Goal: Task Accomplishment & Management: Use online tool/utility

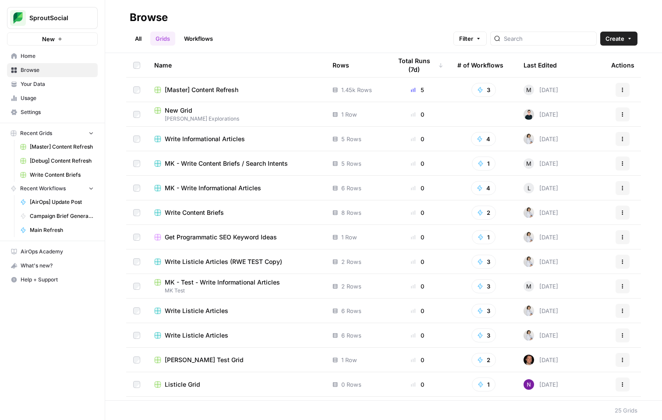
click at [203, 37] on link "Workflows" at bounding box center [198, 39] width 39 height 14
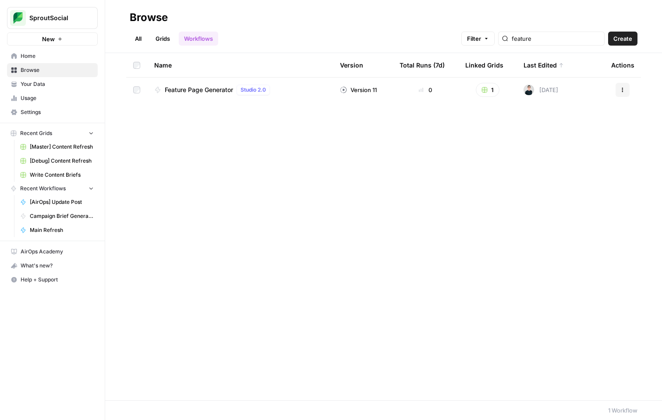
click at [42, 66] on link "Browse" at bounding box center [52, 70] width 91 height 14
click at [141, 43] on link "All" at bounding box center [138, 39] width 17 height 14
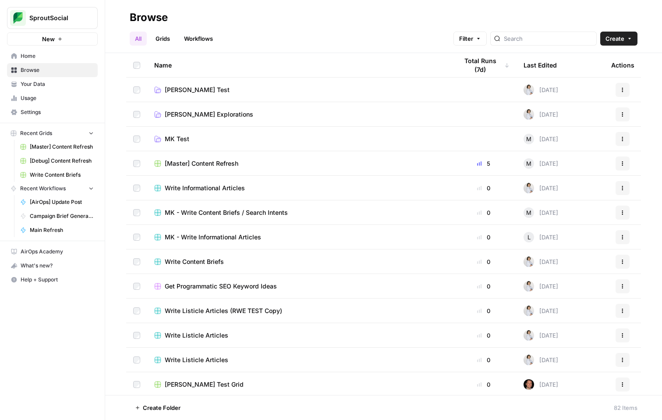
click at [209, 112] on span "Stanton Explorations" at bounding box center [209, 114] width 89 height 9
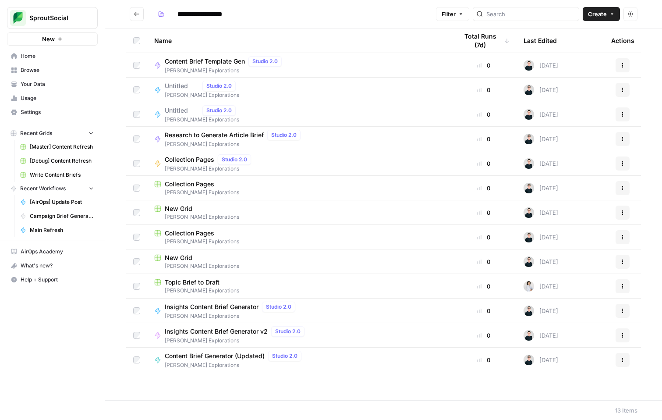
click at [222, 60] on span "Content Brief Template Gen" at bounding box center [205, 61] width 80 height 9
type input "**********"
click at [198, 63] on span "Content Brief Template Gen" at bounding box center [205, 61] width 80 height 9
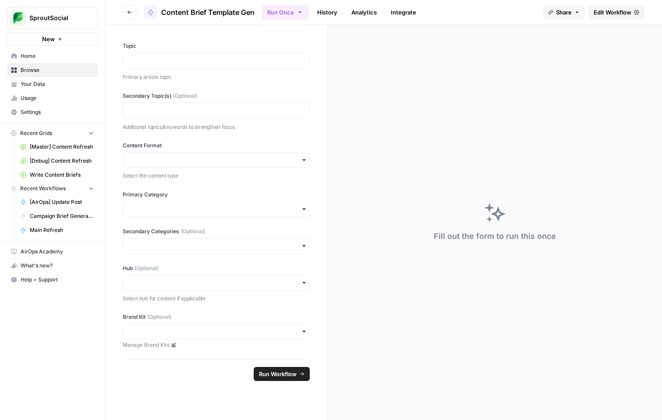
click at [283, 154] on div "button" at bounding box center [216, 160] width 187 height 16
click at [301, 140] on div "Topic Primary article topic Secondary Topic(s) (Optional) Additional topics/key…" at bounding box center [216, 192] width 222 height 335
click at [366, 195] on div "Fill out the form to run this once" at bounding box center [495, 222] width 334 height 395
click at [308, 177] on p "Select the content type" at bounding box center [216, 175] width 187 height 9
click at [298, 170] on div "Select the content type" at bounding box center [216, 175] width 187 height 11
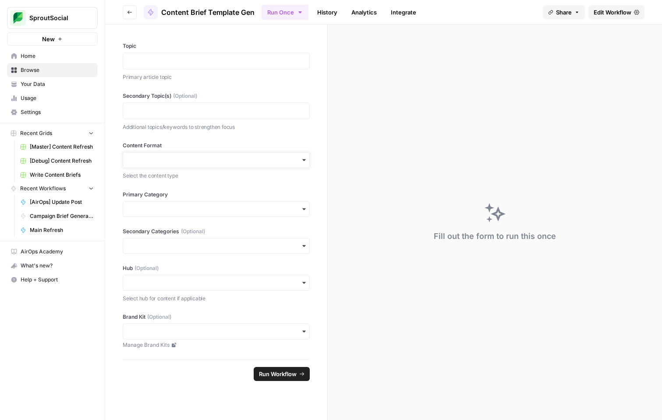
click at [286, 163] on input "Content Format" at bounding box center [216, 160] width 176 height 9
click at [231, 269] on div "Webinar" at bounding box center [217, 267] width 186 height 17
click at [218, 214] on div "button" at bounding box center [216, 209] width 187 height 16
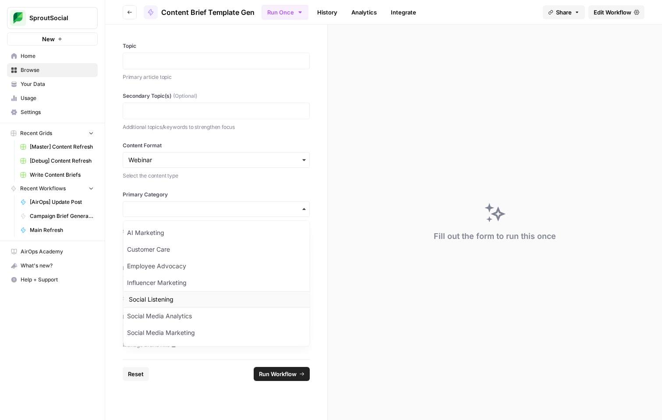
click at [238, 298] on div "Social Listening" at bounding box center [216, 299] width 186 height 17
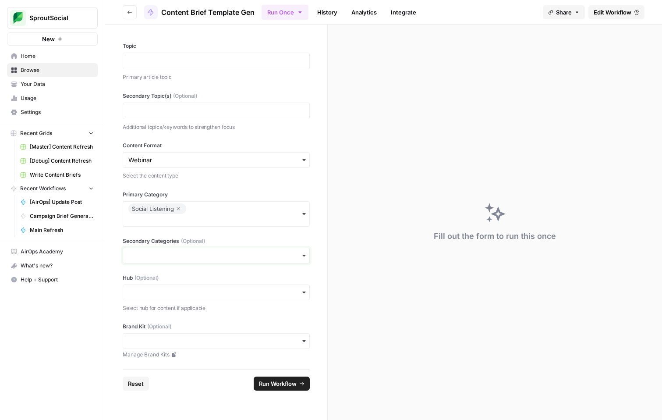
click at [226, 255] on input "Secondary Categories (Optional)" at bounding box center [216, 255] width 176 height 9
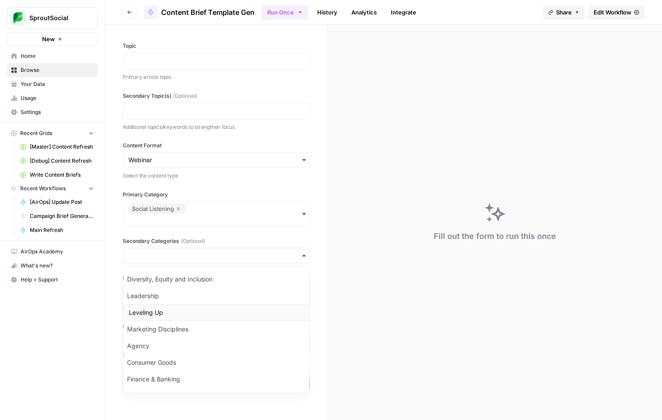
click at [225, 312] on div "Leveling Up" at bounding box center [216, 312] width 186 height 17
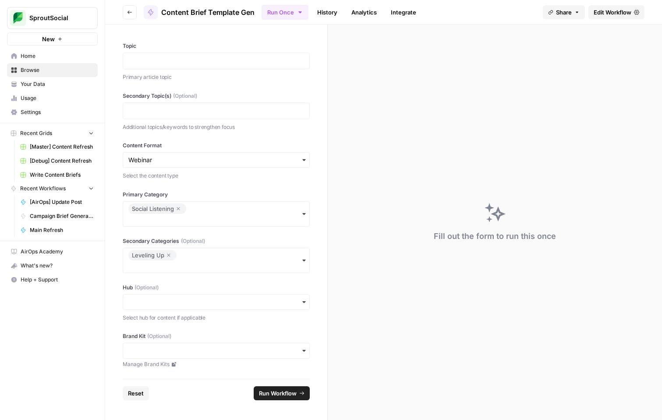
click at [244, 290] on label "Hub (Optional)" at bounding box center [216, 287] width 187 height 8
click at [244, 298] on input "Hub (Optional)" at bounding box center [216, 302] width 176 height 9
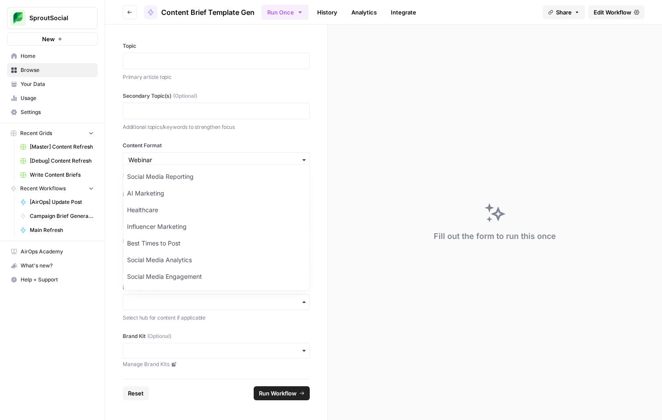
scroll to position [365, 0]
click at [322, 237] on div "Topic Primary article topic Secondary Topic(s) (Optional) Additional topics/key…" at bounding box center [216, 202] width 222 height 354
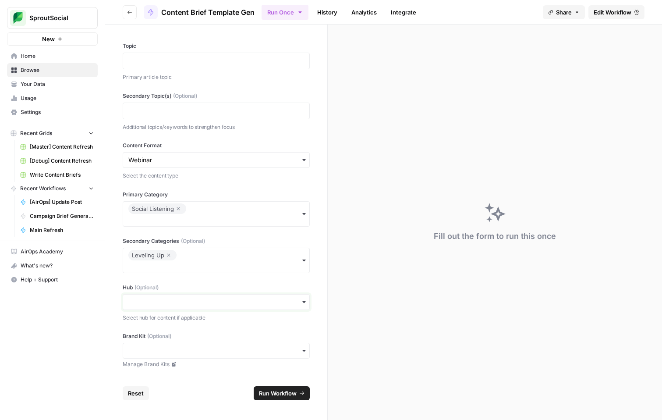
click at [267, 298] on input "Hub (Optional)" at bounding box center [216, 302] width 176 height 9
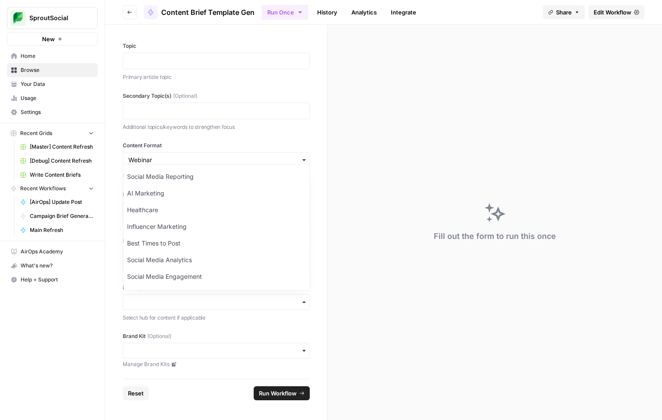
scroll to position [95, 0]
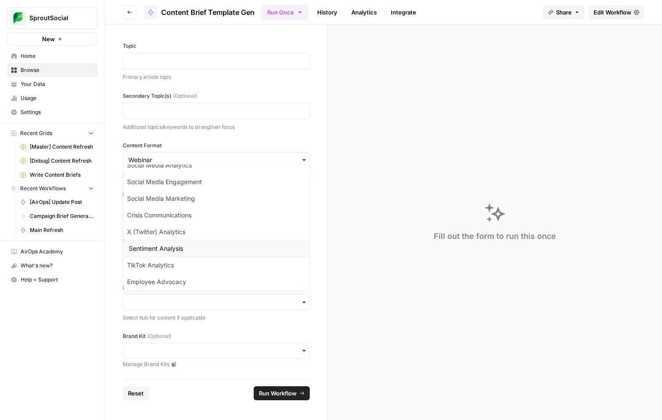
click at [256, 244] on div "Sentiment Analysis" at bounding box center [217, 248] width 186 height 17
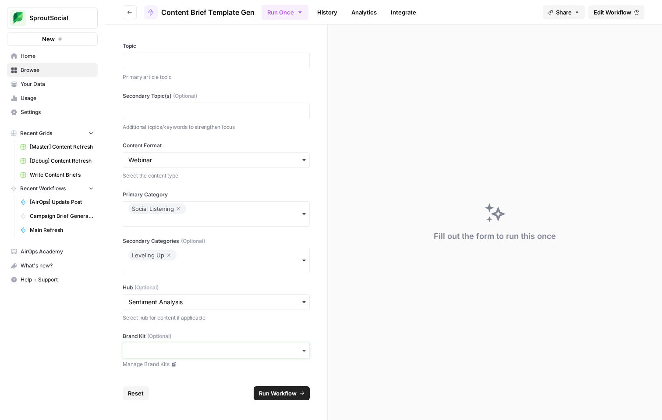
click at [239, 346] on input "Brand Kit (Optional)" at bounding box center [216, 350] width 176 height 9
click at [232, 370] on div "Sprout Social" at bounding box center [216, 374] width 186 height 17
click at [279, 326] on div "Topic Primary article topic Secondary Topic(s) (Optional) Additional topics/key…" at bounding box center [216, 202] width 222 height 354
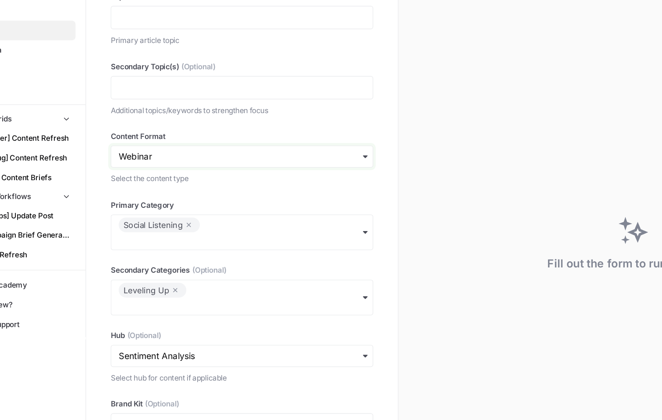
click at [158, 159] on input "Content Format" at bounding box center [216, 160] width 176 height 9
click at [175, 113] on p at bounding box center [216, 110] width 176 height 9
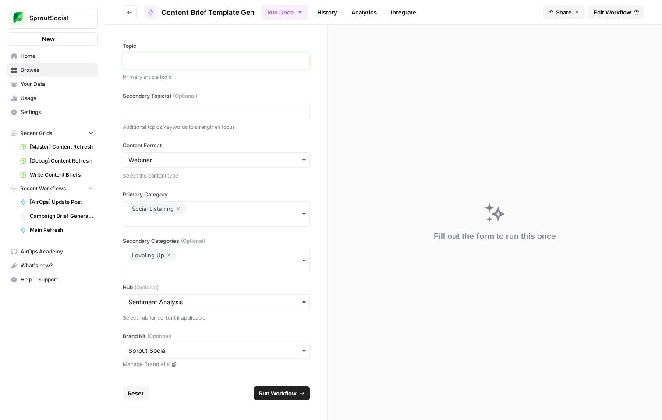
click at [145, 60] on p at bounding box center [216, 61] width 176 height 9
click at [349, 102] on div "Fill out the form to run this once" at bounding box center [495, 222] width 334 height 395
click at [188, 63] on p at bounding box center [216, 61] width 176 height 9
click at [196, 159] on input "Content Format" at bounding box center [216, 160] width 176 height 9
click at [163, 267] on div "Webinar" at bounding box center [217, 267] width 186 height 17
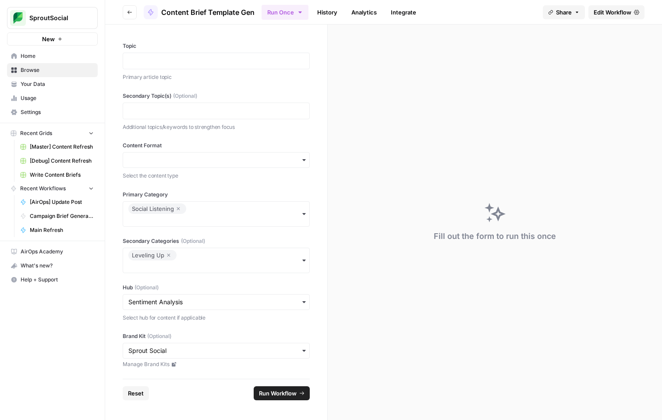
click at [189, 147] on label "Content Format" at bounding box center [216, 146] width 187 height 8
click at [189, 156] on input "Content Format" at bounding box center [216, 160] width 176 height 9
click at [151, 266] on div "Webinar" at bounding box center [217, 267] width 186 height 17
click at [167, 60] on p at bounding box center [216, 61] width 176 height 9
click at [169, 111] on p at bounding box center [216, 110] width 176 height 9
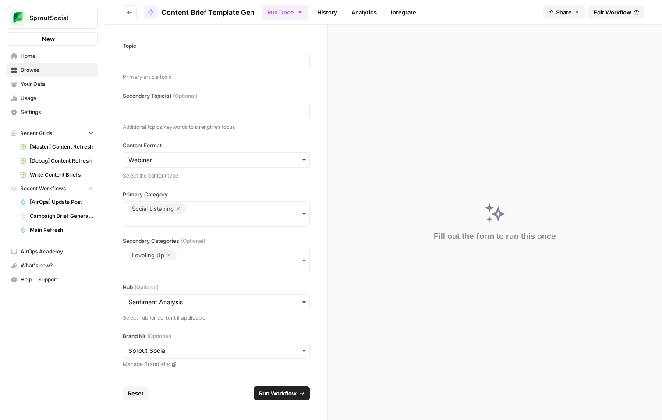
click at [51, 150] on span "[Master] Content Refresh" at bounding box center [62, 147] width 64 height 8
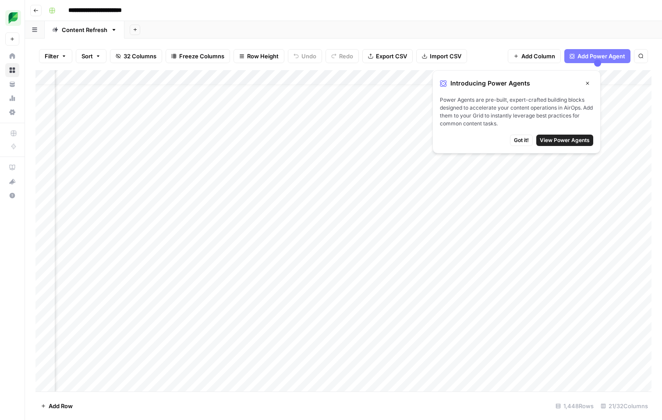
scroll to position [14, 48]
click at [585, 82] on icon "button" at bounding box center [587, 83] width 5 height 5
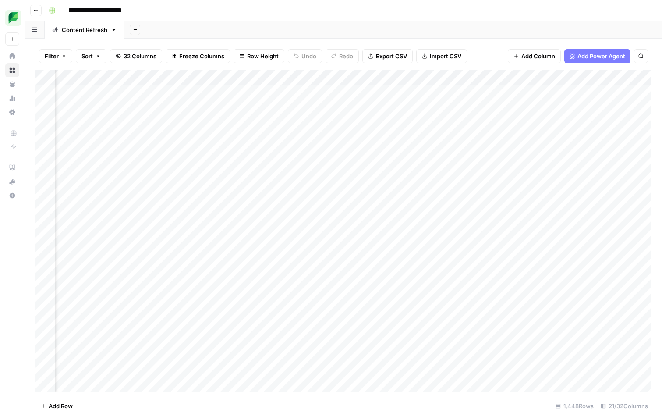
scroll to position [0, 789]
click at [373, 121] on div "Add Column" at bounding box center [343, 230] width 616 height 321
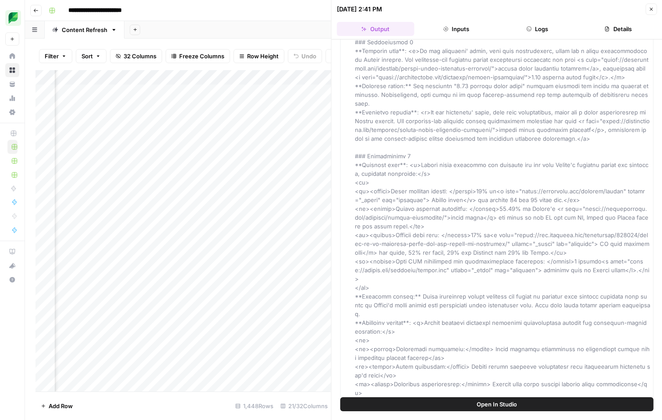
scroll to position [19219, 0]
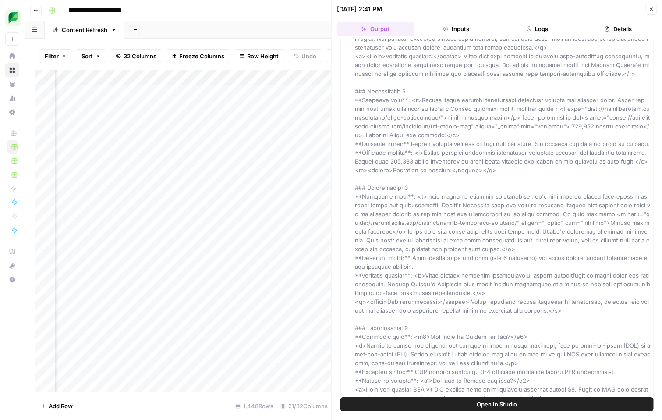
click at [652, 11] on icon "button" at bounding box center [650, 9] width 5 height 5
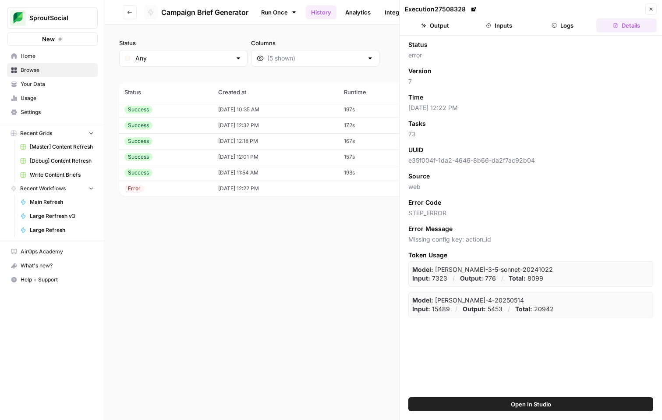
click at [150, 108] on div "Success" at bounding box center [138, 110] width 28 height 8
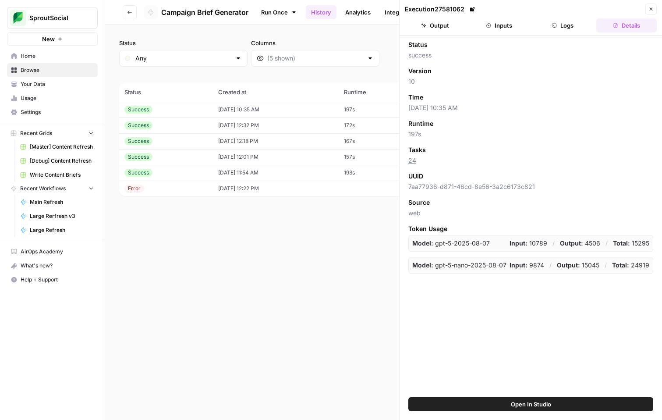
click at [444, 30] on button "Output" at bounding box center [435, 25] width 60 height 14
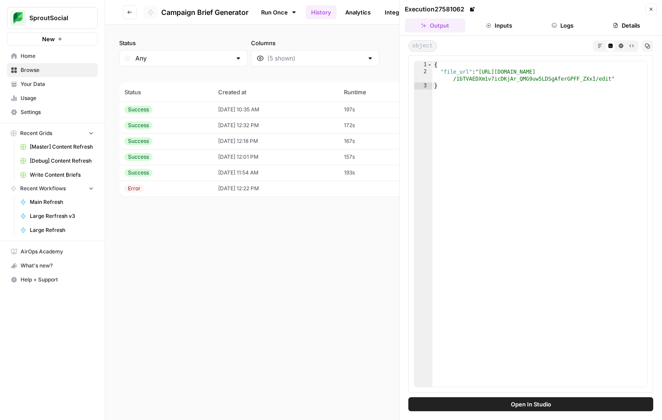
click at [597, 50] on button "Markdown" at bounding box center [600, 45] width 11 height 11
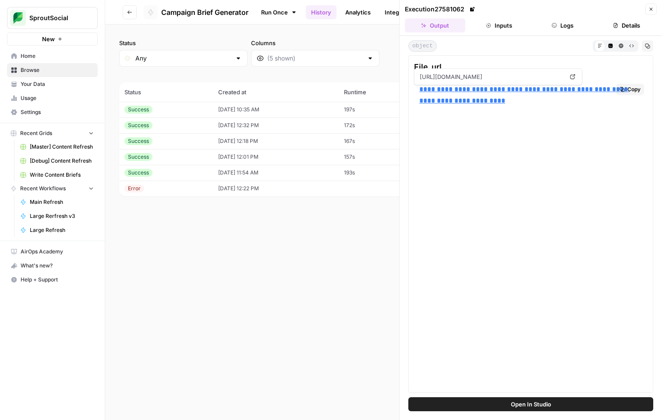
click at [492, 88] on link "**********" at bounding box center [524, 95] width 210 height 18
click at [649, 7] on icon "button" at bounding box center [650, 9] width 5 height 5
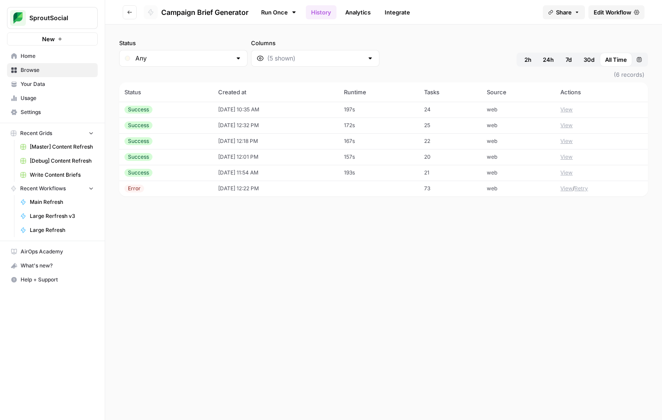
click at [484, 50] on div "Status Any Columns 2h 24h 7d 30d All Time Custom range" at bounding box center [383, 53] width 529 height 28
click at [606, 3] on header "Go back Campaign Brief Generator Run Once History Analytics Integrate Share Edi…" at bounding box center [383, 12] width 557 height 25
click at [606, 12] on span "Edit Workflow" at bounding box center [613, 12] width 38 height 9
